Goal: Information Seeking & Learning: Understand process/instructions

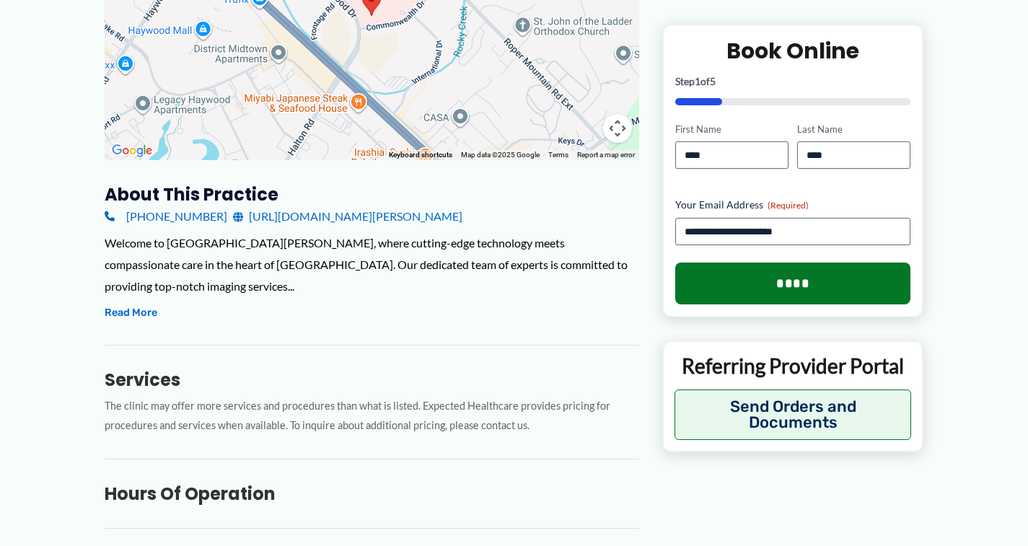
scroll to position [340, 0]
click at [141, 304] on button "Read More" at bounding box center [131, 312] width 53 height 17
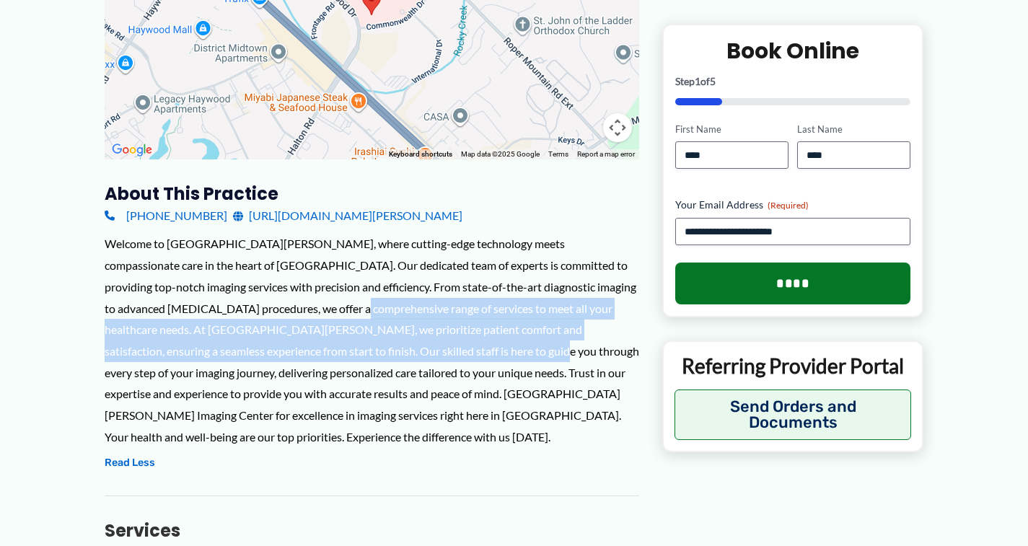
drag, startPoint x: 257, startPoint y: 304, endPoint x: 343, endPoint y: 341, distance: 94.3
click at [343, 341] on div "Welcome to St. Francis Eastside Imaging Center, where cutting-edge technology m…" at bounding box center [372, 340] width 535 height 214
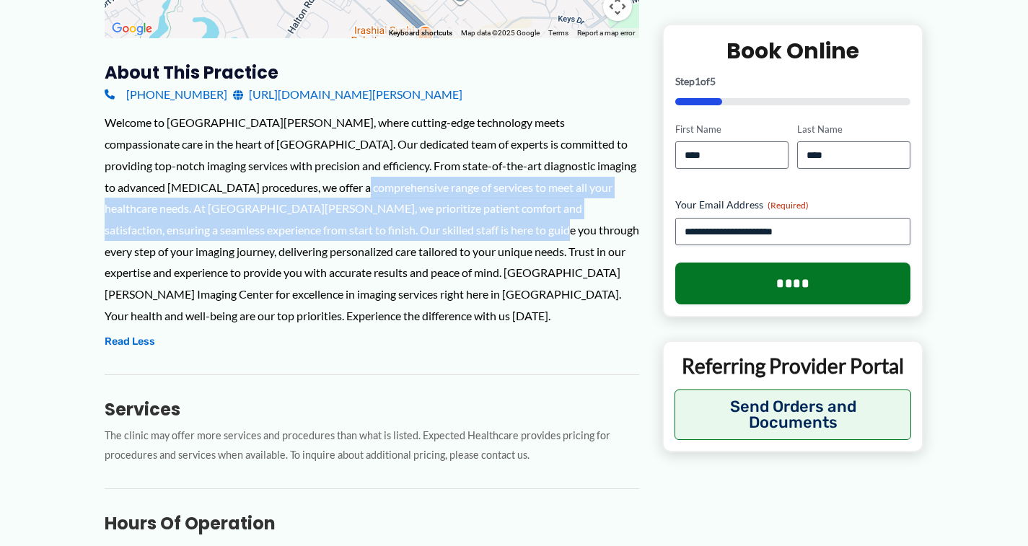
scroll to position [460, 0]
click at [455, 94] on link "https://www.bonsecours.com/locations/imaging-radiology/greenville/st-francis-ea…" at bounding box center [347, 95] width 229 height 22
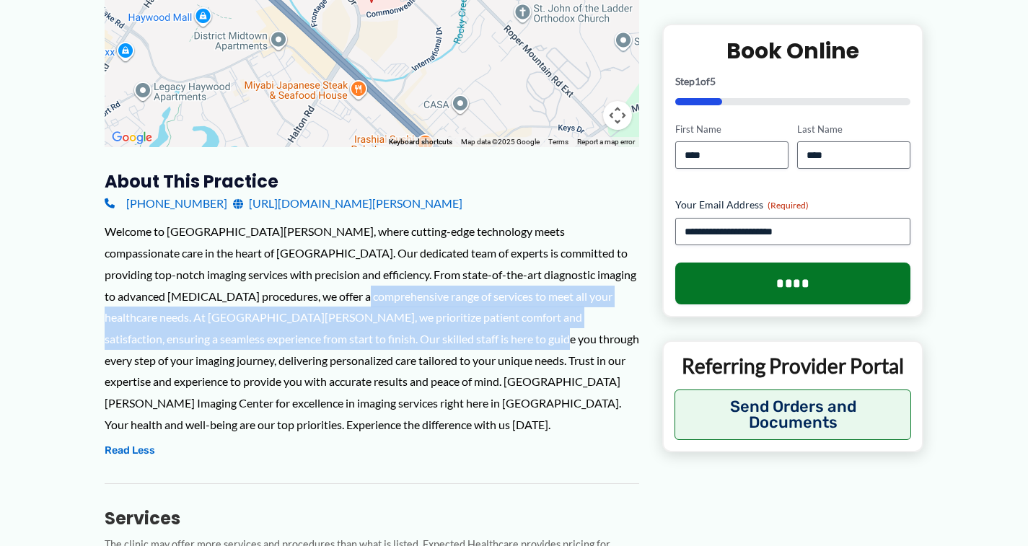
scroll to position [364, 0]
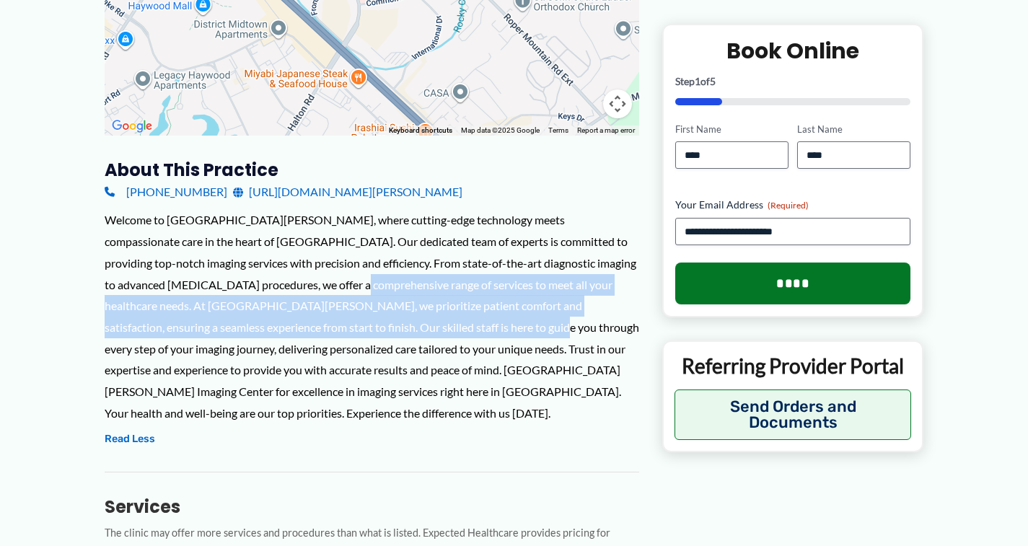
click at [333, 289] on div "Welcome to St. Francis Eastside Imaging Center, where cutting-edge technology m…" at bounding box center [372, 316] width 535 height 214
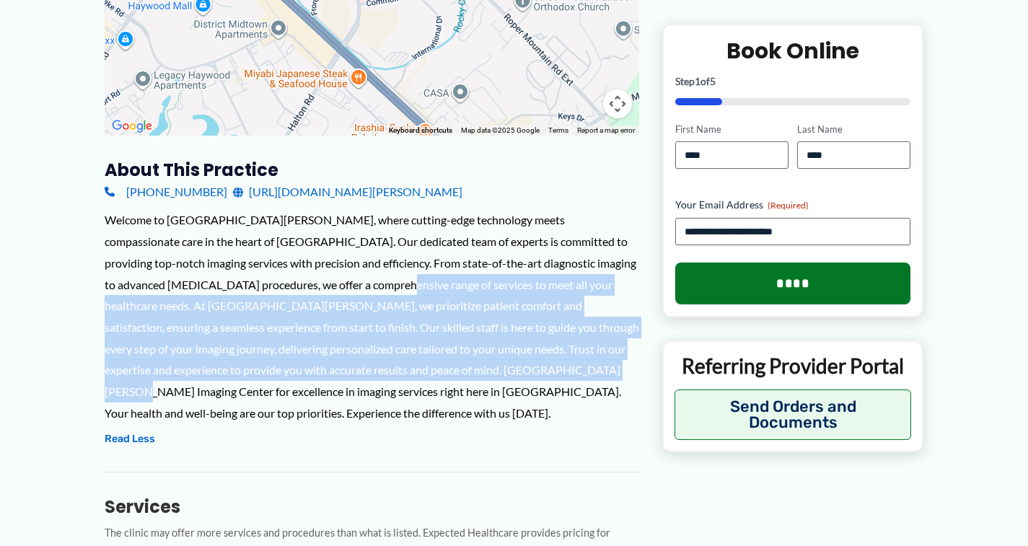
drag, startPoint x: 298, startPoint y: 268, endPoint x: 447, endPoint y: 359, distance: 174.4
click at [447, 359] on div "Welcome to St. Francis Eastside Imaging Center, where cutting-edge technology m…" at bounding box center [372, 316] width 535 height 214
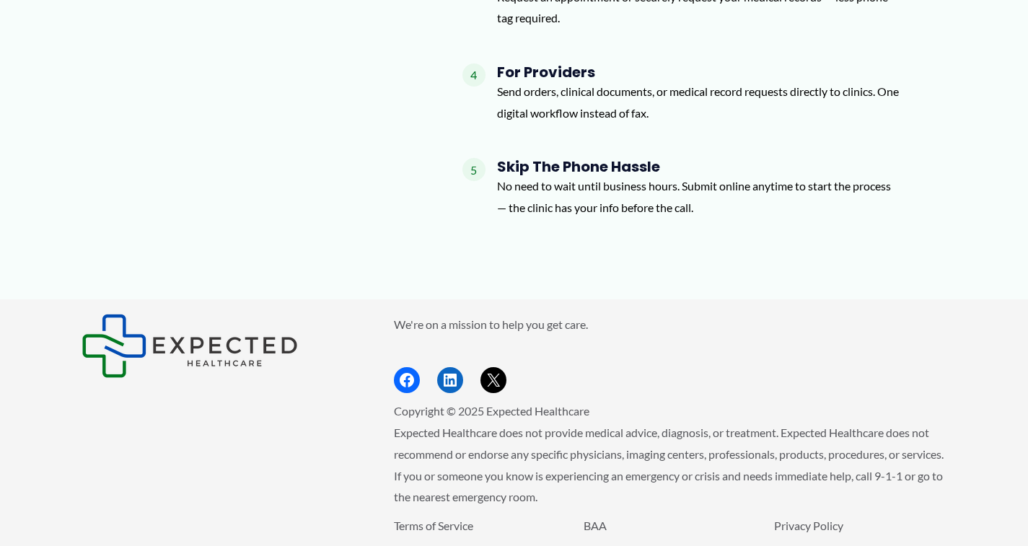
scroll to position [2284, 0]
click at [563, 159] on h4 "Skip the Phone Hassle" at bounding box center [699, 167] width 404 height 17
click at [581, 176] on p "No need to wait until business hours. Submit online anytime to start the proces…" at bounding box center [699, 197] width 404 height 43
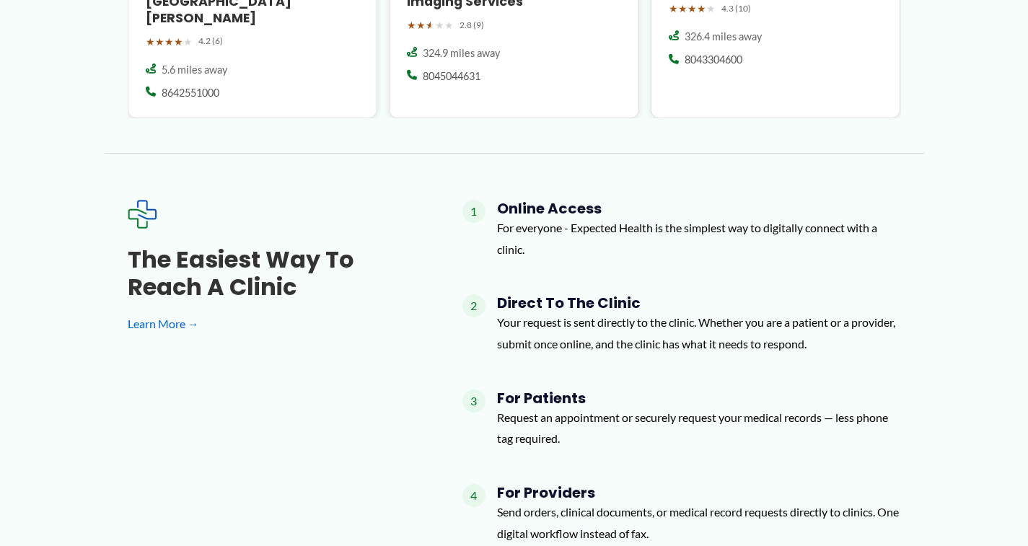
scroll to position [1858, 0]
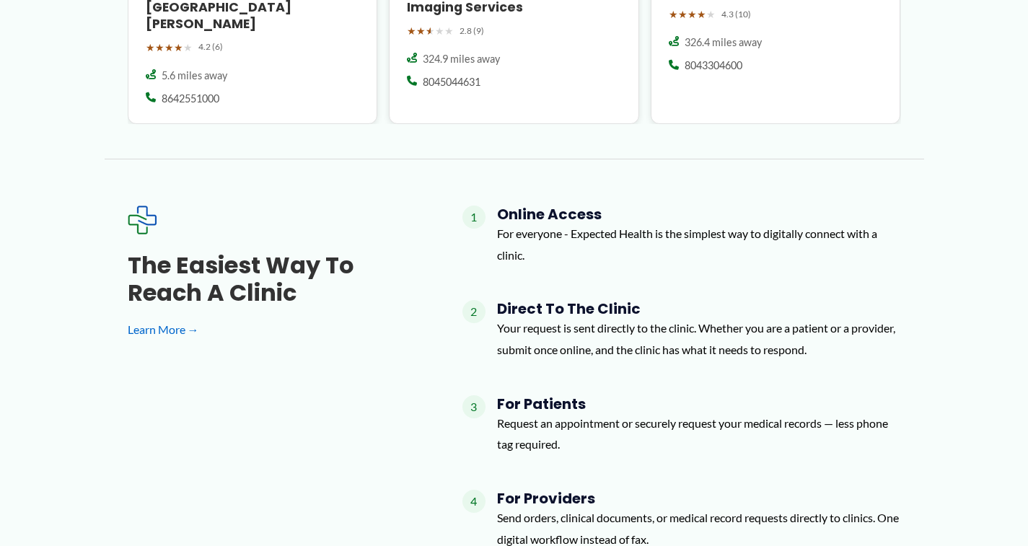
click at [563, 413] on p "Request an appointment or securely request your medical records — less phone ta…" at bounding box center [699, 434] width 404 height 43
click at [527, 328] on div "1 Online Access For everyone - Expected Health is the simplest way to digitally…" at bounding box center [681, 431] width 439 height 451
click at [522, 300] on h4 "Direct to the Clinic" at bounding box center [699, 308] width 404 height 17
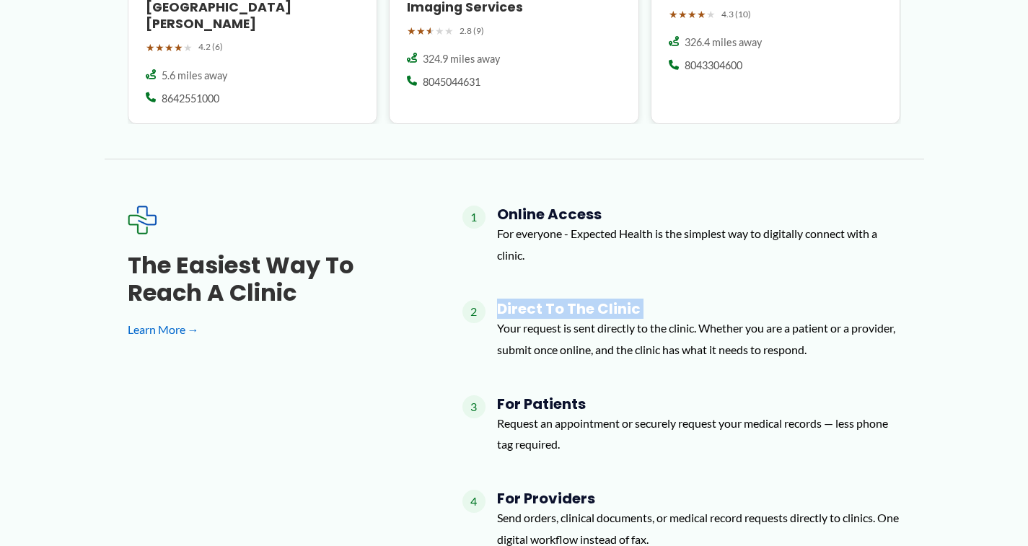
click at [522, 300] on h4 "Direct to the Clinic" at bounding box center [699, 308] width 404 height 17
click at [555, 223] on p "For everyone - Expected Health is the simplest way to digitally connect with a …" at bounding box center [699, 244] width 404 height 43
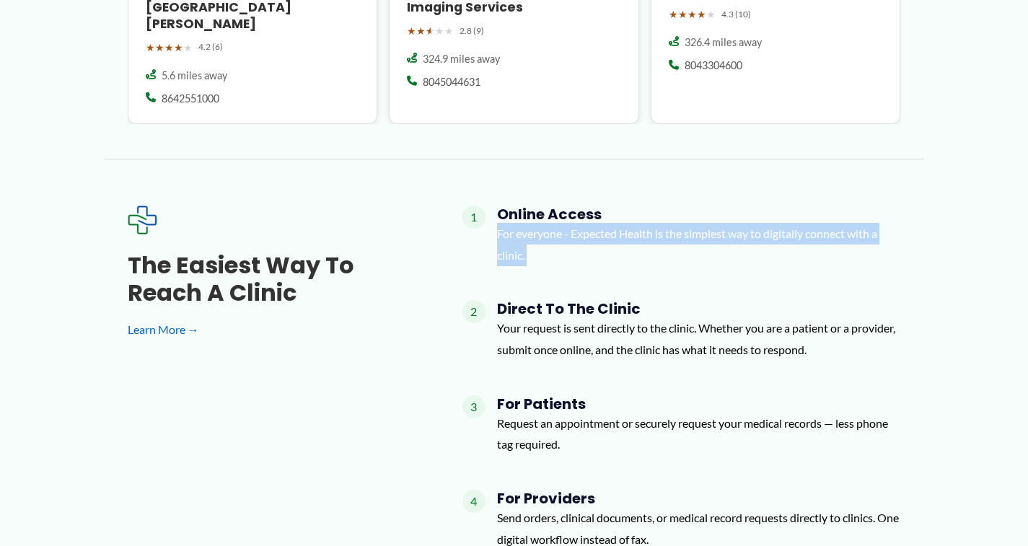
click at [555, 223] on p "For everyone - Expected Health is the simplest way to digitally connect with a …" at bounding box center [699, 244] width 404 height 43
click at [172, 319] on link "Learn More →" at bounding box center [272, 330] width 289 height 22
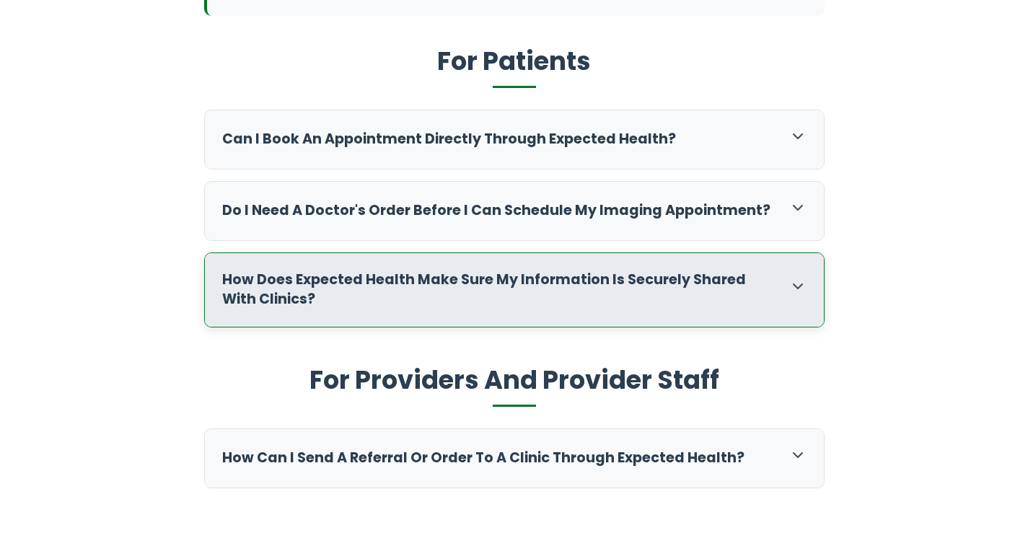
scroll to position [483, 0]
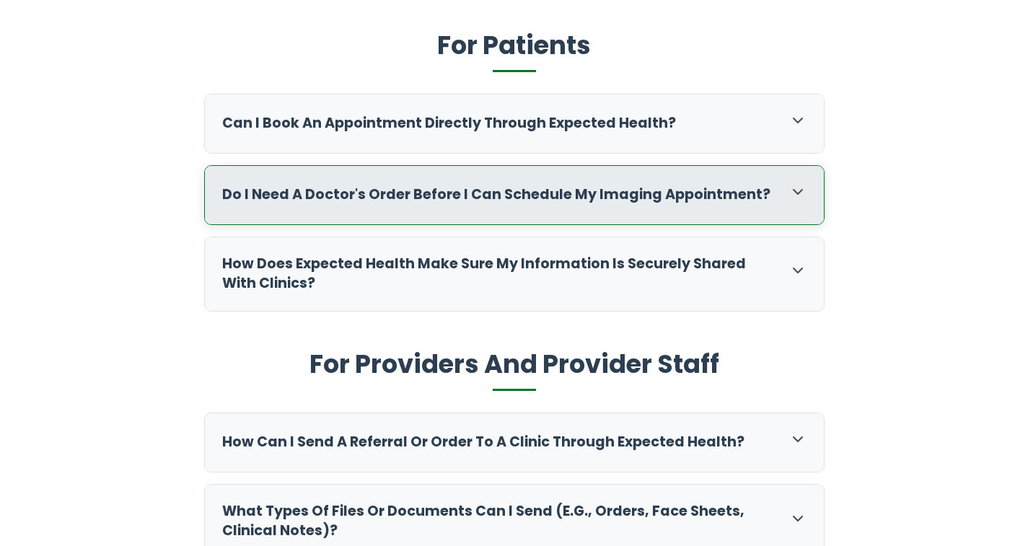
click at [598, 195] on h3 "Do I need a doctor's order before I can schedule my imaging appointment?" at bounding box center [498, 194] width 553 height 19
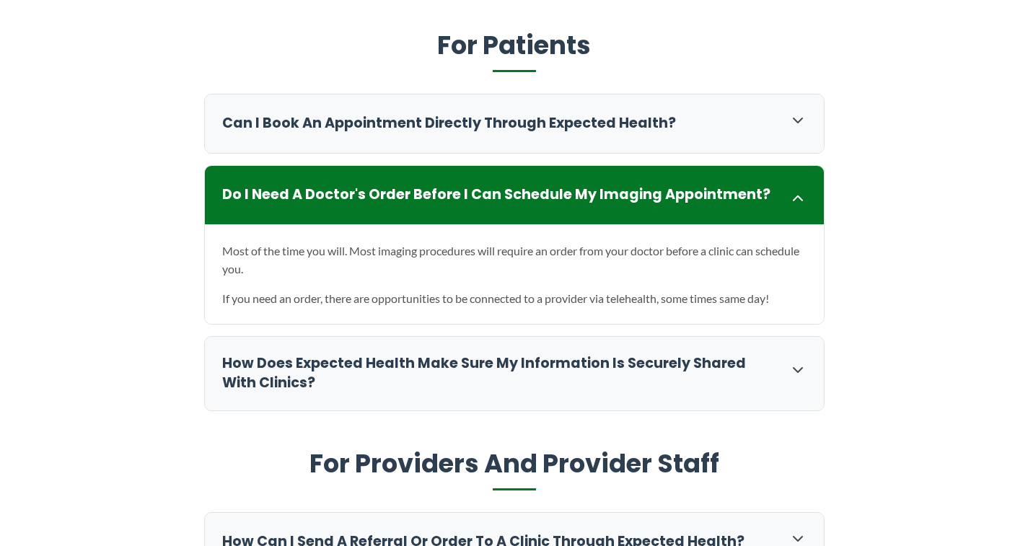
click at [931, 286] on section "What is Expected Health and who is it for? Expected Health is built for and ena…" at bounding box center [514, 541] width 1028 height 1467
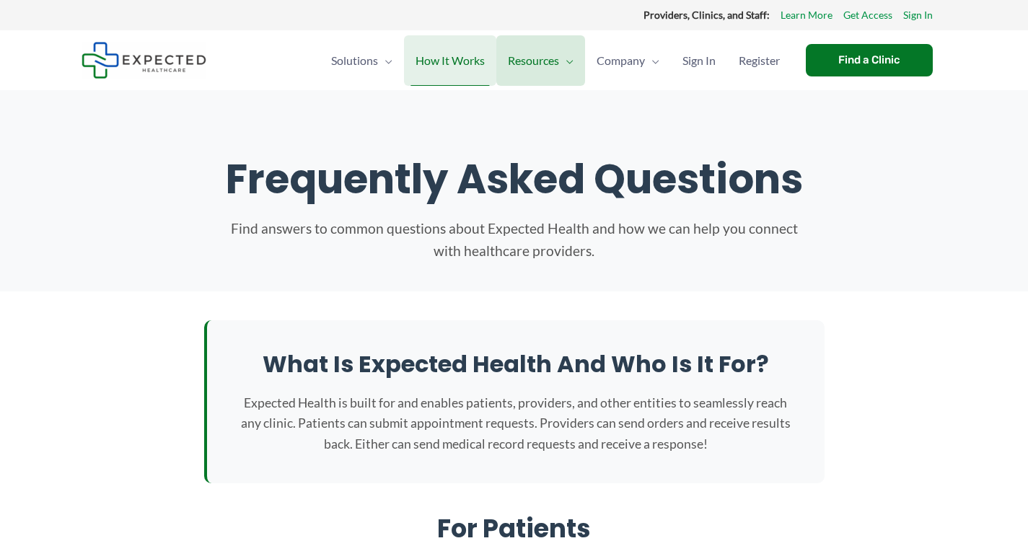
scroll to position [0, 0]
click at [448, 63] on span "How It Works" at bounding box center [449, 60] width 69 height 50
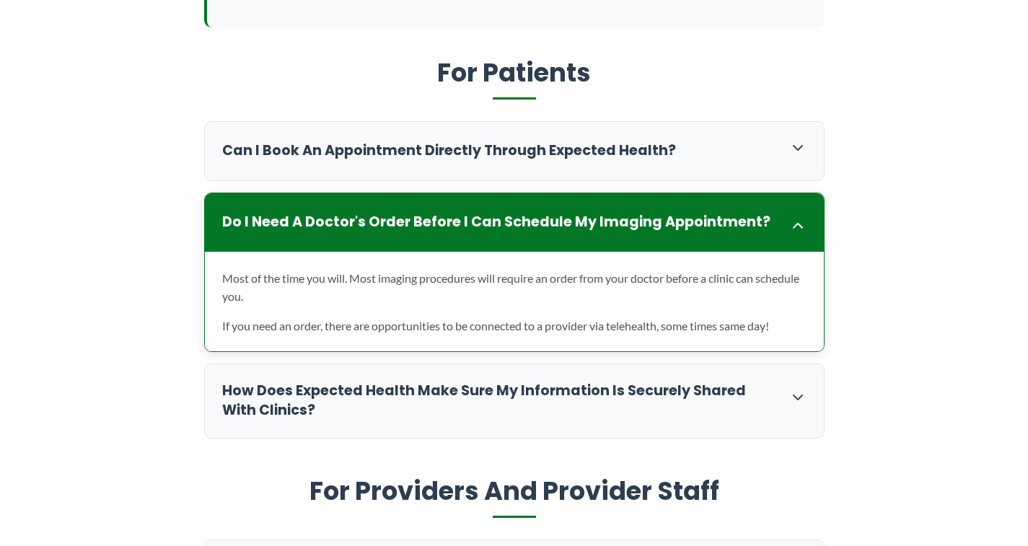
scroll to position [488, 0]
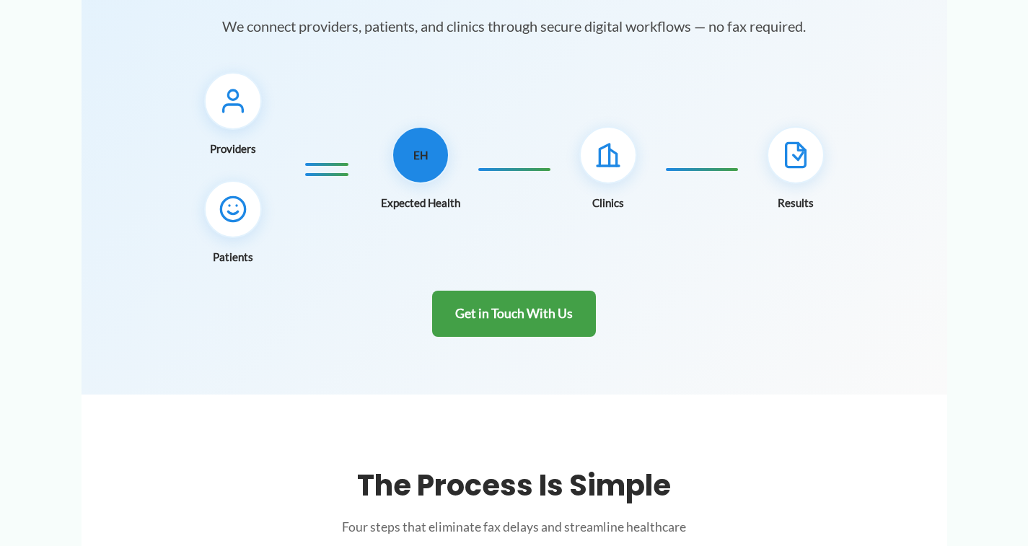
scroll to position [185, 0]
